Goal: Information Seeking & Learning: Compare options

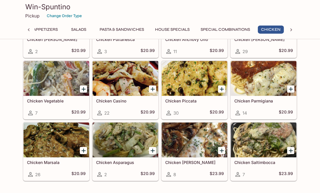
scroll to position [1349, 0]
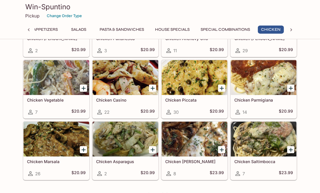
click at [118, 98] on h5 "Chicken Casino" at bounding box center [125, 100] width 59 height 5
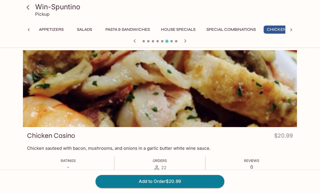
scroll to position [0, 83]
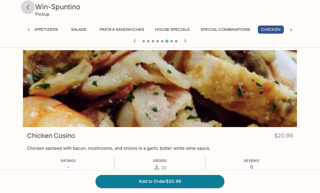
click at [26, 6] on icon at bounding box center [28, 7] width 10 height 10
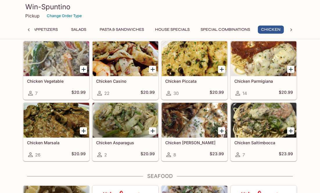
scroll to position [1369, 0]
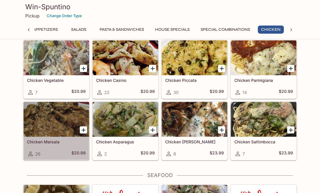
click at [54, 139] on h5 "Chicken Marsala" at bounding box center [56, 141] width 59 height 5
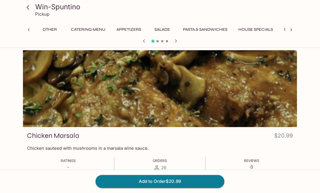
scroll to position [0, 83]
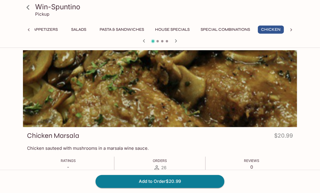
click at [26, 6] on icon at bounding box center [28, 7] width 10 height 10
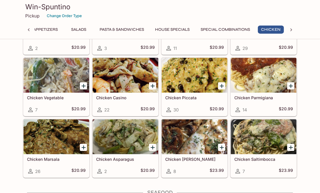
scroll to position [1359, 0]
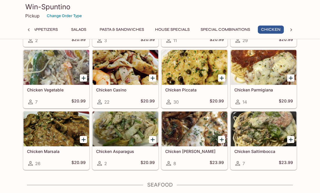
click at [259, 149] on h5 "Chicken Saltimbocca" at bounding box center [263, 151] width 59 height 5
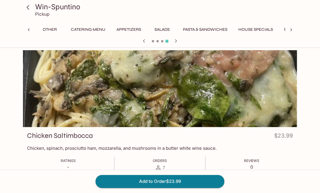
scroll to position [0, 83]
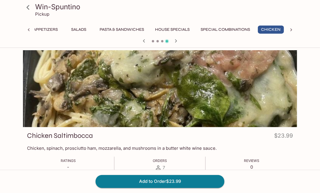
click at [28, 28] on icon at bounding box center [29, 30] width 6 height 6
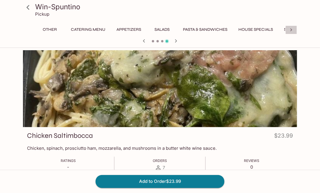
click at [292, 29] on icon at bounding box center [291, 30] width 6 height 6
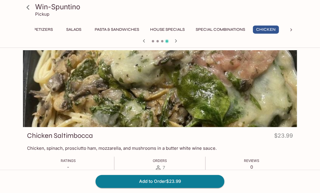
scroll to position [0, 181]
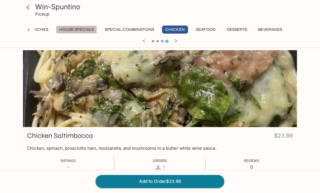
click at [75, 30] on button "House Specials" at bounding box center [76, 30] width 41 height 8
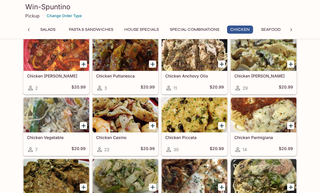
scroll to position [1311, 0]
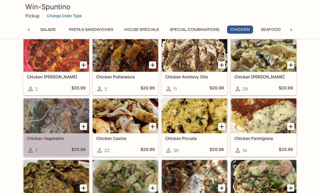
click at [55, 136] on h5 "Chicken Vegetable" at bounding box center [56, 138] width 59 height 5
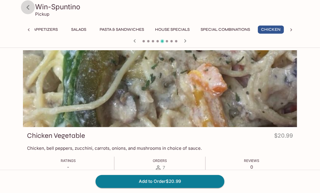
click at [29, 7] on icon at bounding box center [28, 7] width 10 height 10
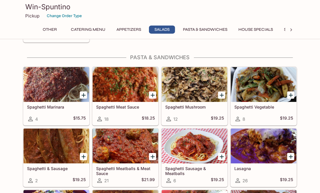
scroll to position [662, 0]
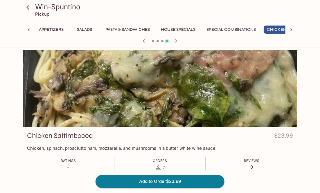
scroll to position [0, 83]
click at [27, 5] on icon at bounding box center [28, 7] width 10 height 10
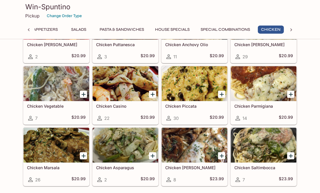
scroll to position [1344, 0]
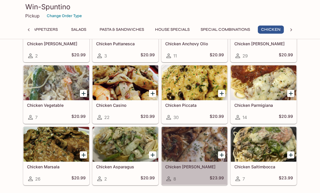
click at [192, 164] on h5 "Chicken [PERSON_NAME]" at bounding box center [194, 166] width 59 height 5
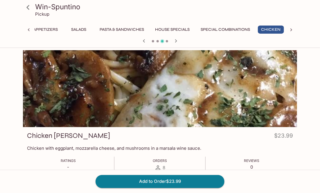
scroll to position [1, 0]
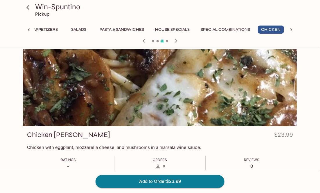
click at [29, 7] on icon at bounding box center [28, 7] width 10 height 10
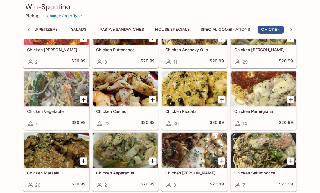
scroll to position [1338, 0]
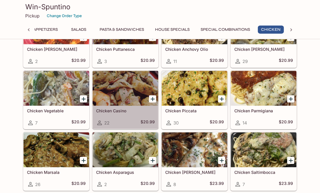
click at [120, 108] on h5 "Chicken Casino" at bounding box center [125, 110] width 59 height 5
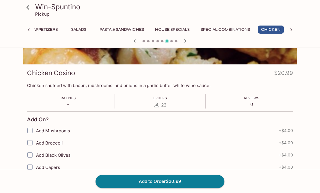
scroll to position [61, 0]
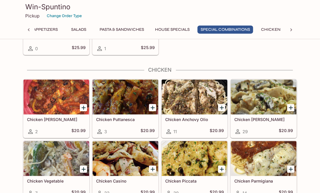
scroll to position [1268, 0]
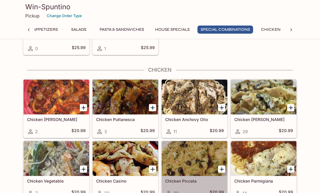
click at [192, 178] on h5 "Chicken Piccata" at bounding box center [194, 180] width 59 height 5
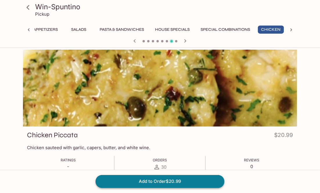
scroll to position [1, 0]
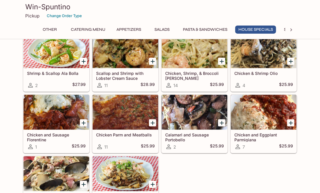
scroll to position [952, 0]
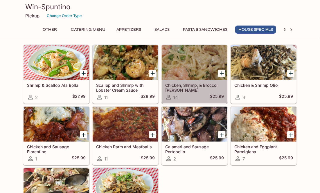
click at [173, 83] on h5 "Chicken, Shrimp, & Broccoli [PERSON_NAME]" at bounding box center [194, 88] width 59 height 10
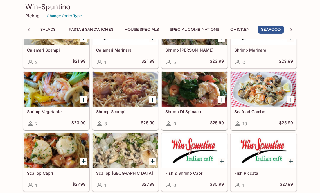
scroll to position [1519, 0]
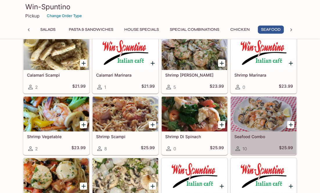
click at [252, 134] on h5 "Seafood Combo" at bounding box center [263, 136] width 59 height 5
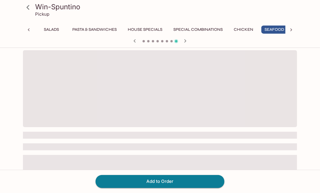
scroll to position [0, 114]
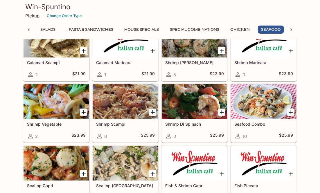
scroll to position [1531, 0]
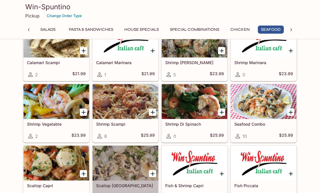
click at [119, 183] on h5 "Scallop [GEOGRAPHIC_DATA]" at bounding box center [125, 185] width 59 height 5
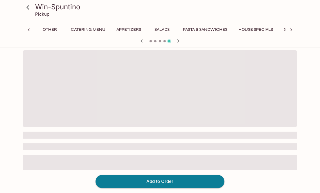
scroll to position [0, 114]
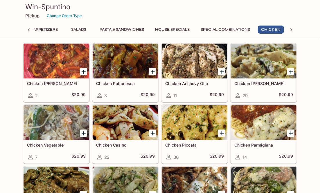
scroll to position [1304, 0]
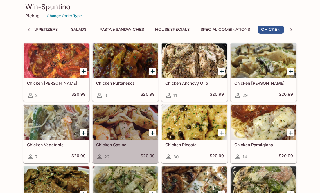
click at [126, 142] on h5 "Chicken Casino" at bounding box center [125, 144] width 59 height 5
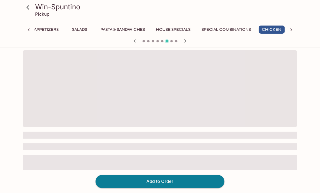
scroll to position [0, 83]
